Goal: Task Accomplishment & Management: Manage account settings

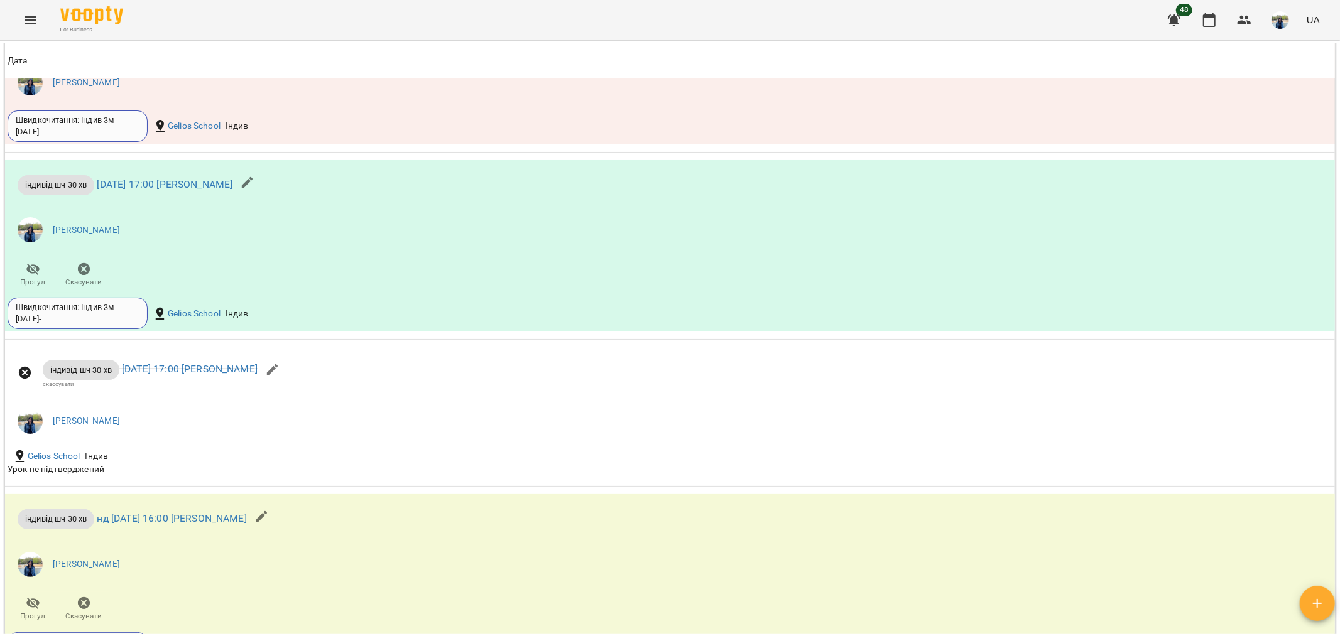
scroll to position [1326, 0]
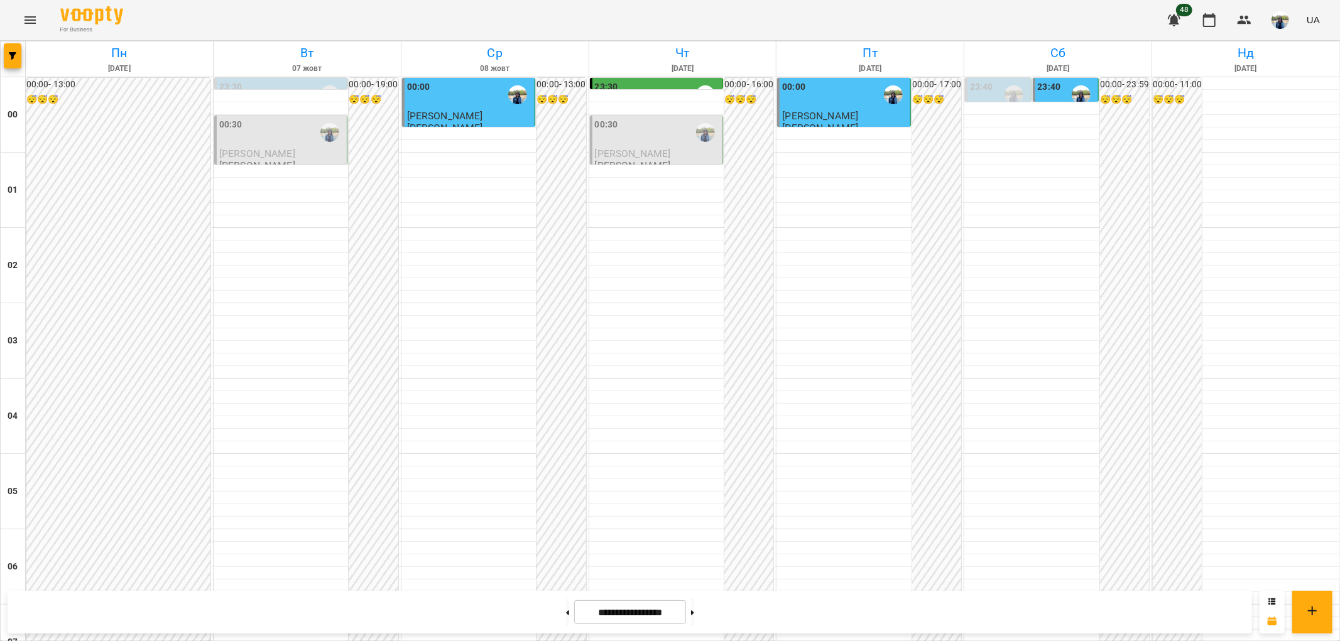
scroll to position [977, 0]
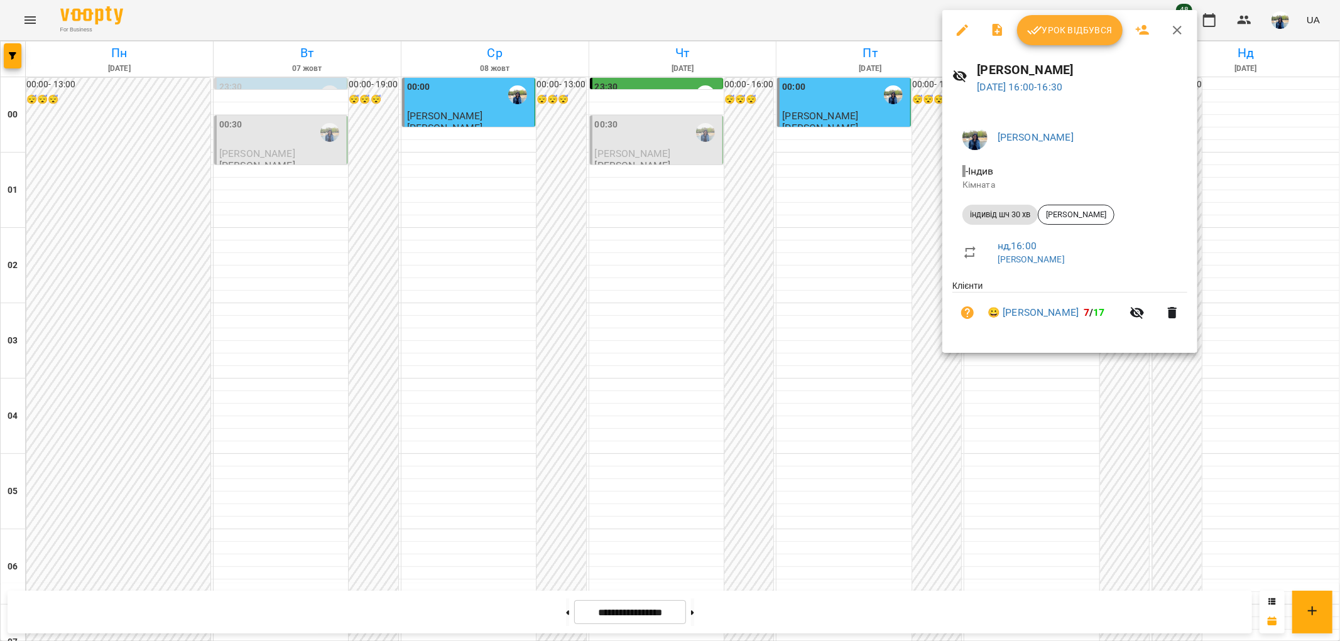
click at [1077, 30] on span "Урок відбувся" at bounding box center [1069, 30] width 85 height 15
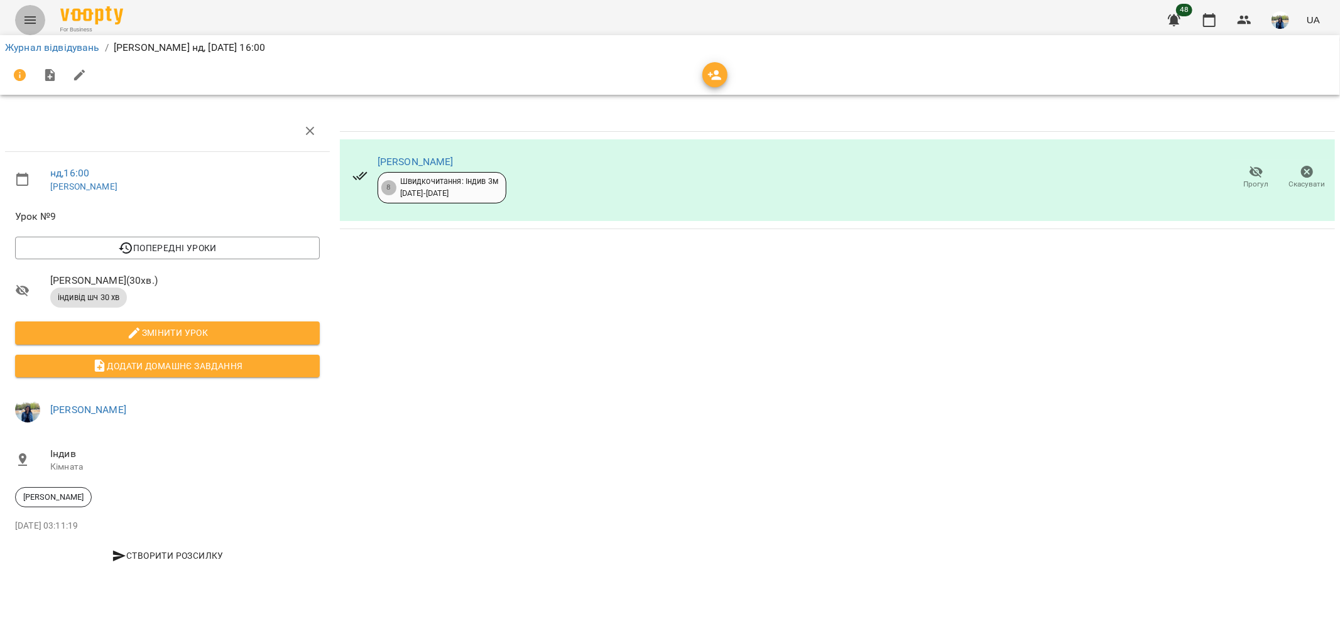
click at [28, 17] on icon "Menu" at bounding box center [29, 20] width 11 height 8
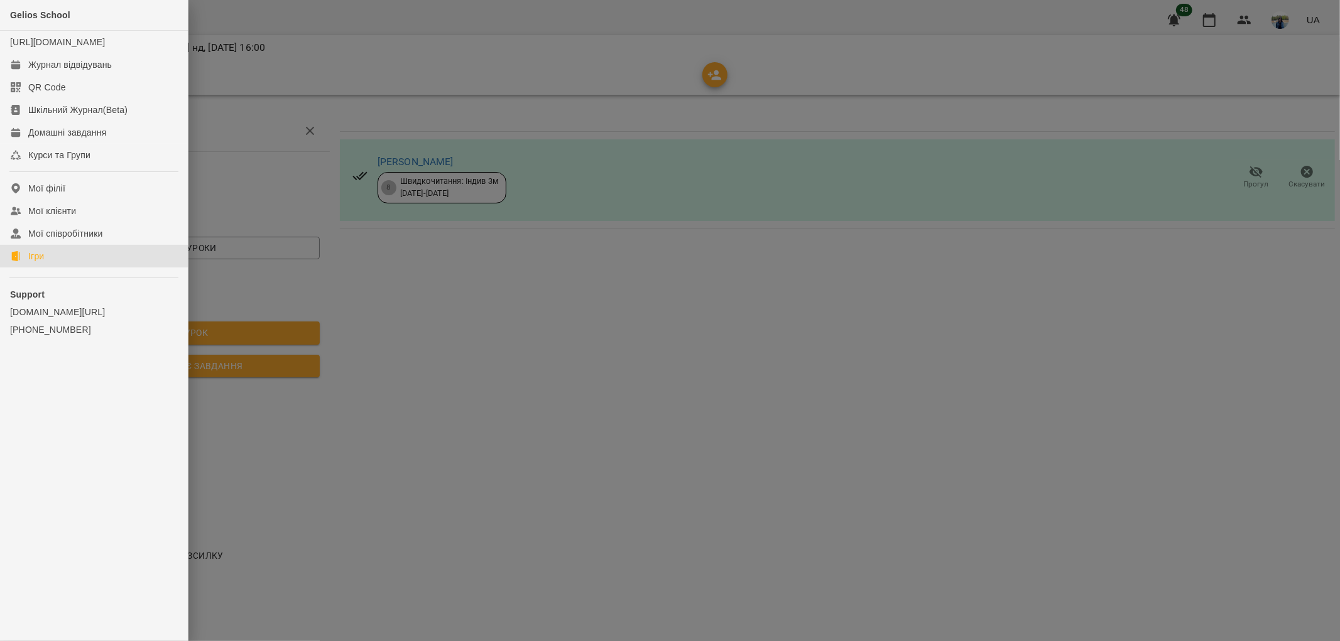
click at [35, 263] on div "Ігри" at bounding box center [36, 256] width 16 height 13
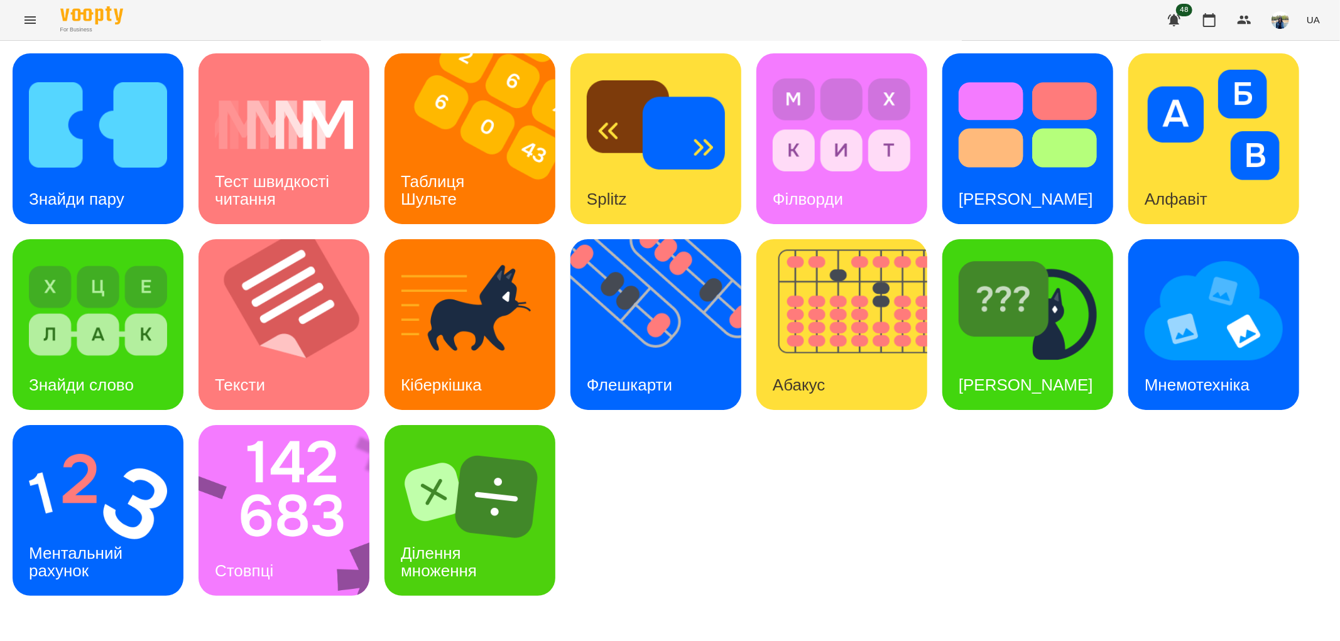
click at [33, 19] on icon "Menu" at bounding box center [30, 20] width 15 height 15
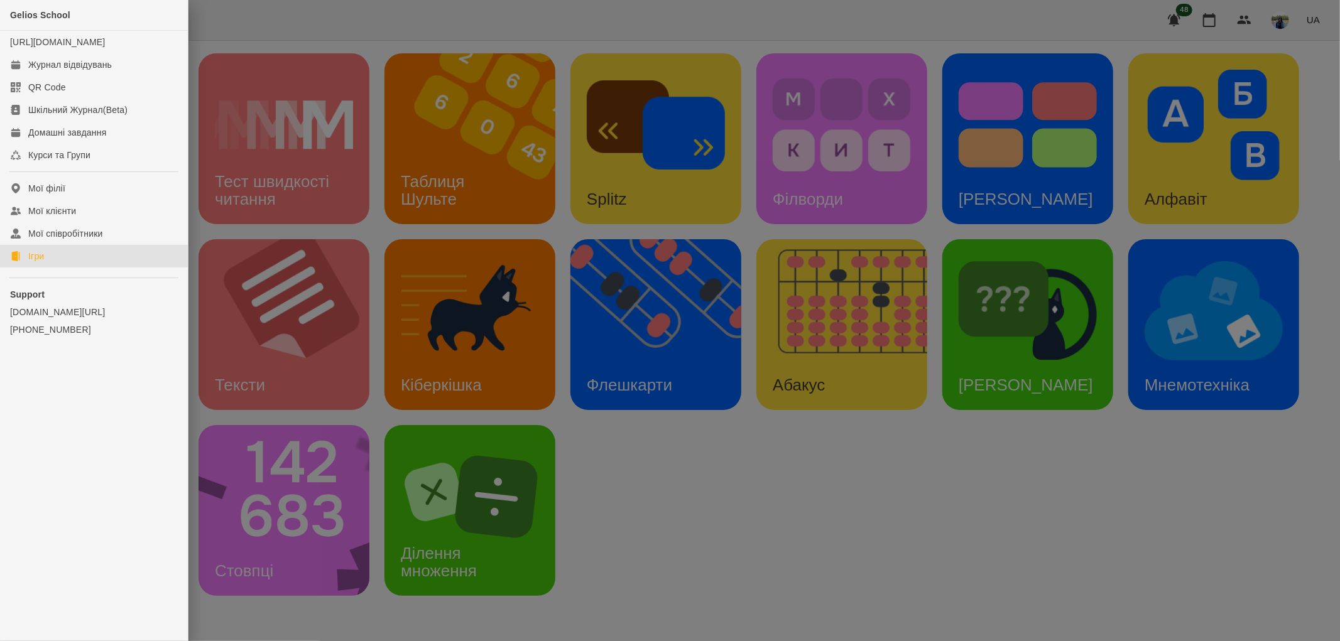
click at [315, 146] on div at bounding box center [670, 320] width 1340 height 641
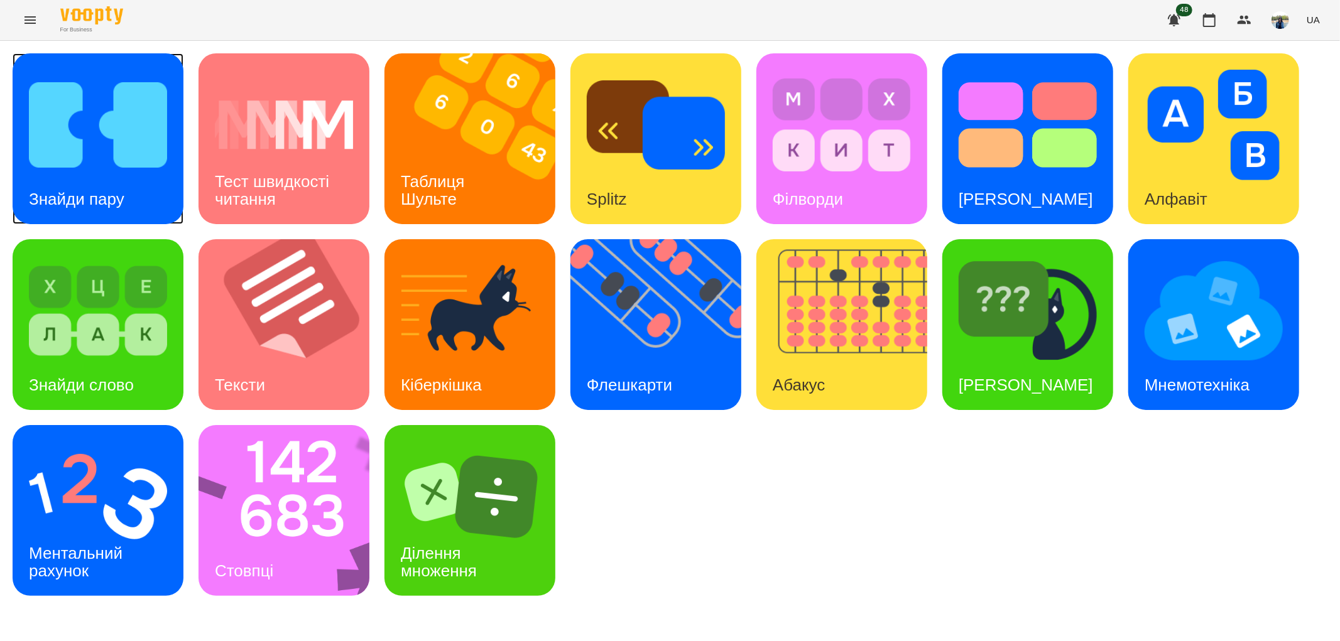
click at [77, 145] on img at bounding box center [98, 125] width 138 height 111
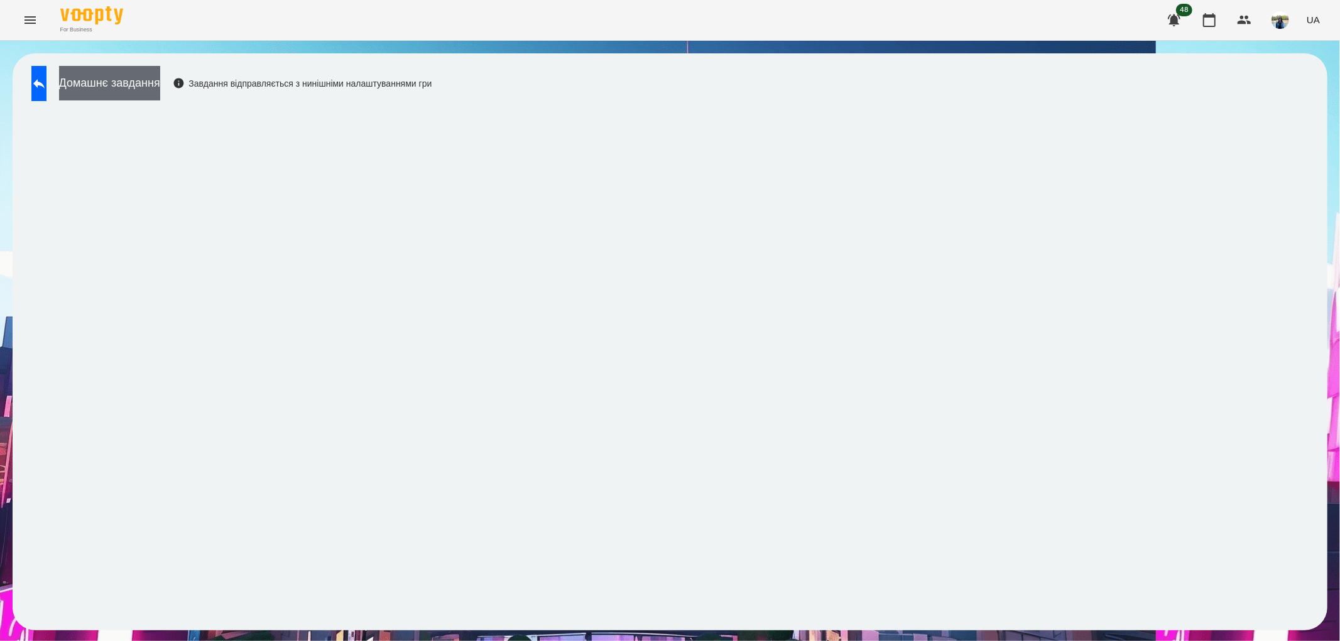
click at [160, 79] on button "Домашнє завдання" at bounding box center [109, 83] width 101 height 35
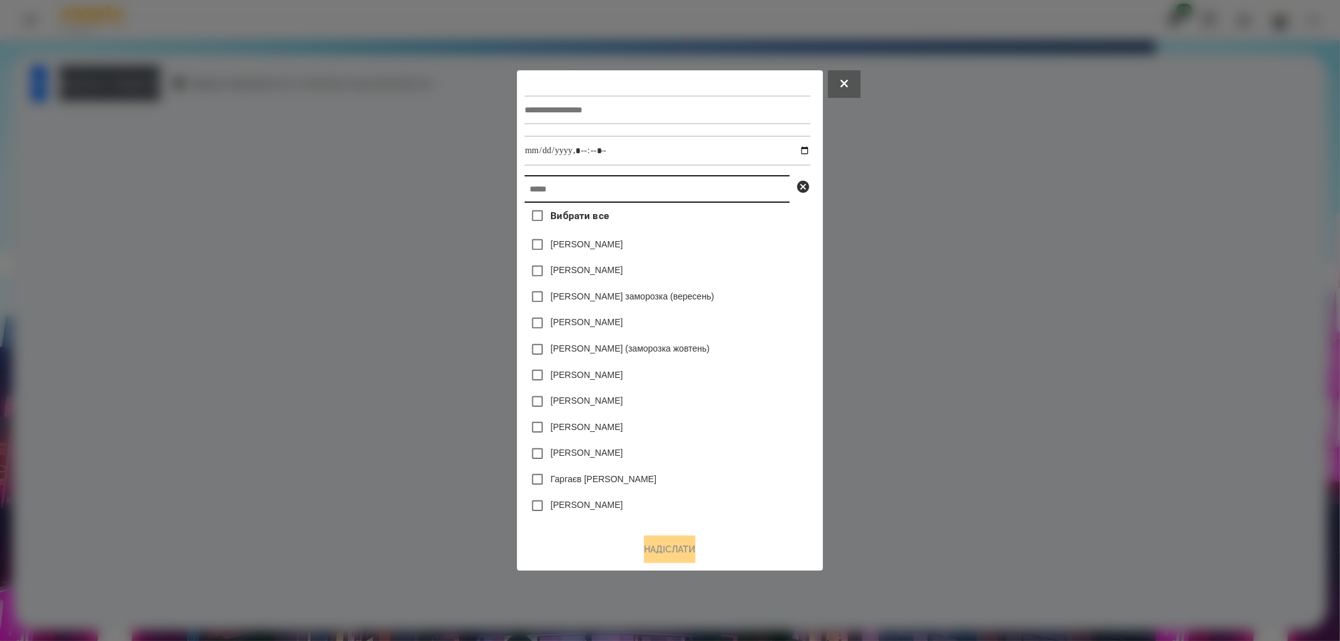
click at [576, 190] on input "text" at bounding box center [656, 189] width 265 height 28
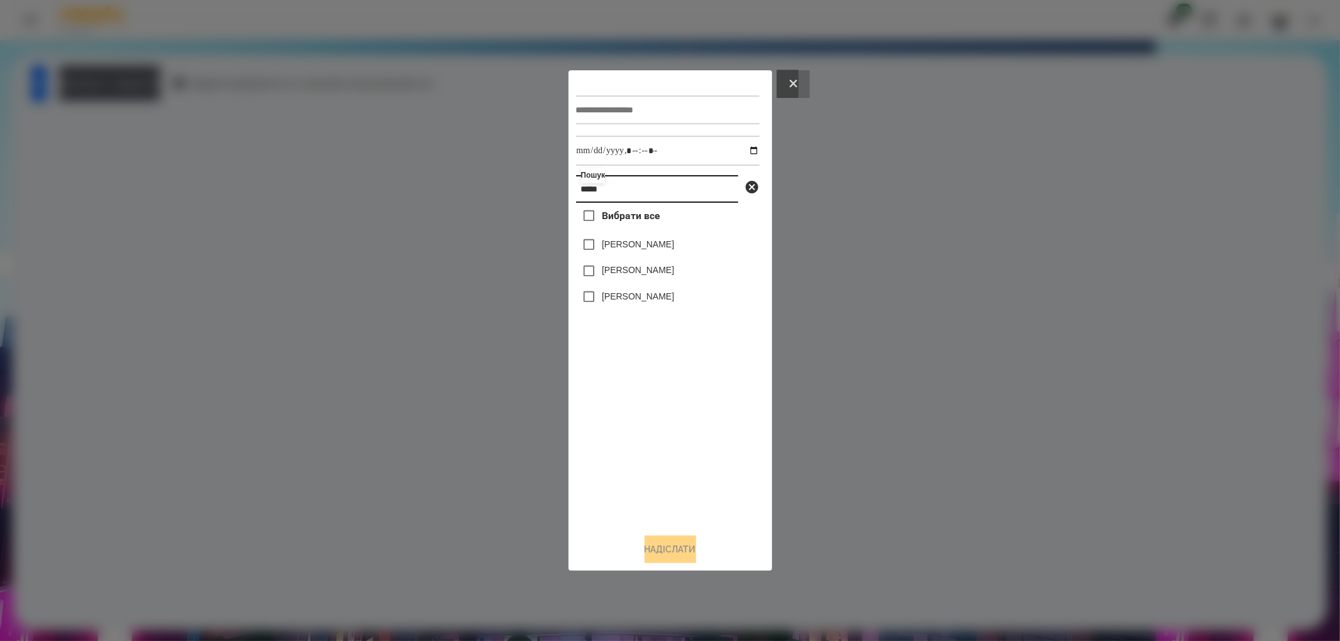
type input "****"
click at [793, 84] on icon at bounding box center [793, 84] width 8 height 8
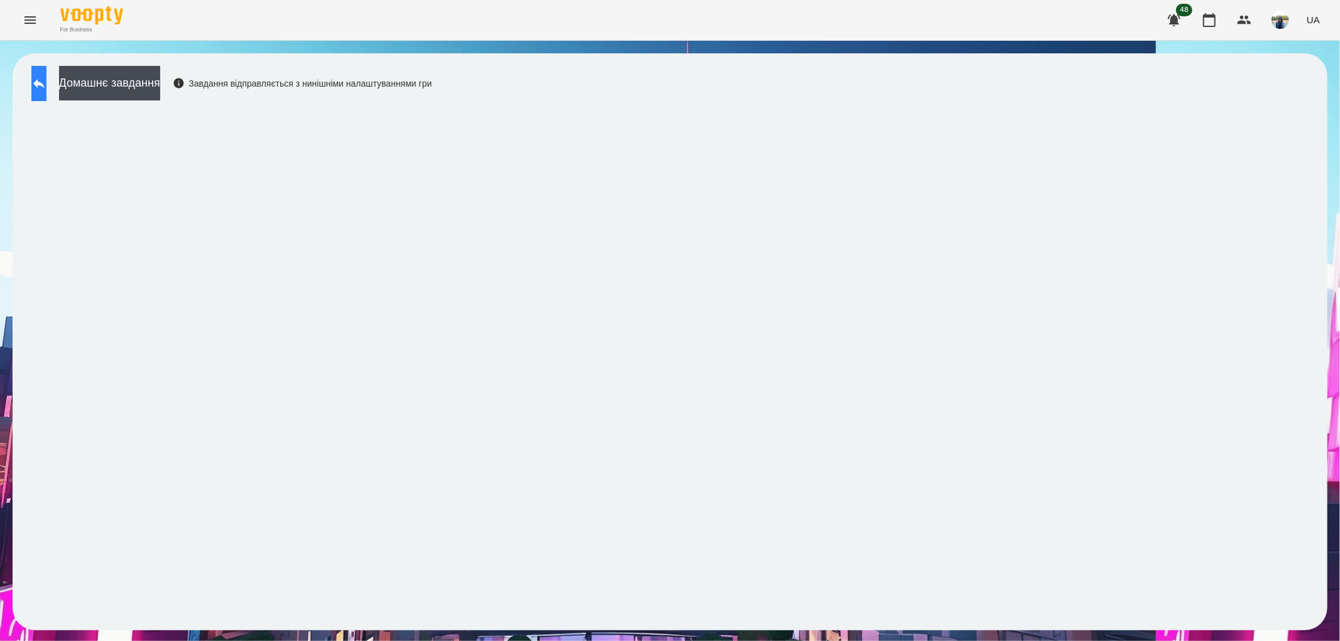
click at [45, 84] on icon at bounding box center [38, 83] width 11 height 9
